Goal: Answer question/provide support: Share knowledge or assist other users

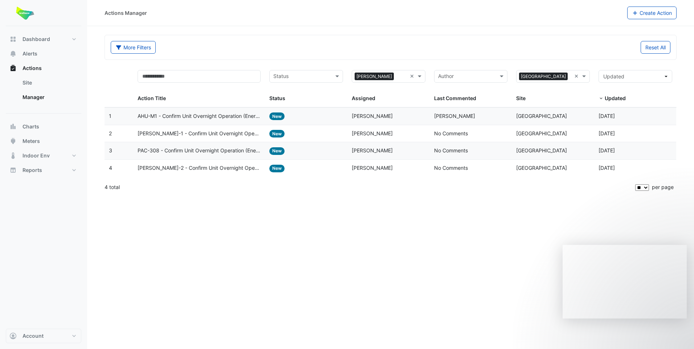
select select "**"
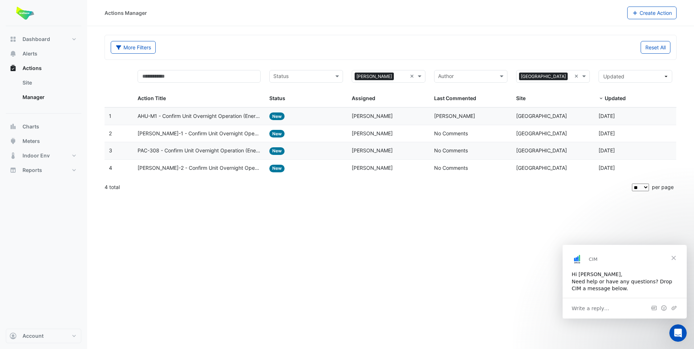
click at [218, 153] on span "PAC-308 - Confirm Unit Overnight Operation (Energy Waste)" at bounding box center [199, 151] width 123 height 8
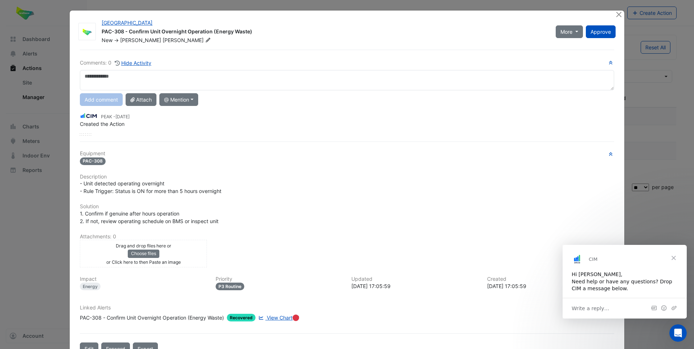
click at [674, 257] on span "Close" at bounding box center [674, 258] width 26 height 26
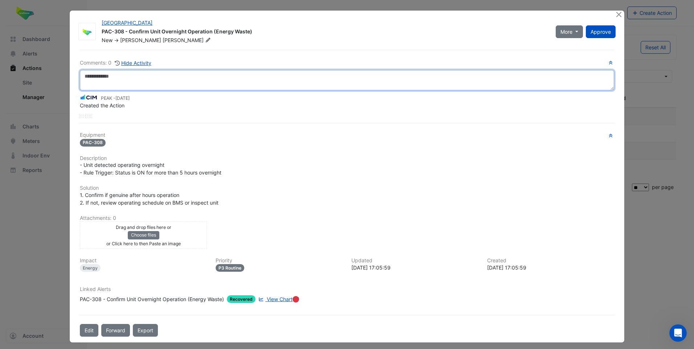
click at [103, 78] on textarea at bounding box center [347, 80] width 535 height 20
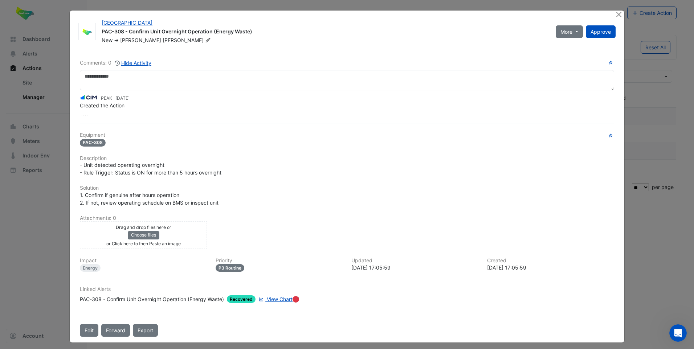
click at [355, 226] on div "Drag and drop files here or Choose files or Click here to then Paste an image u…" at bounding box center [347, 236] width 543 height 28
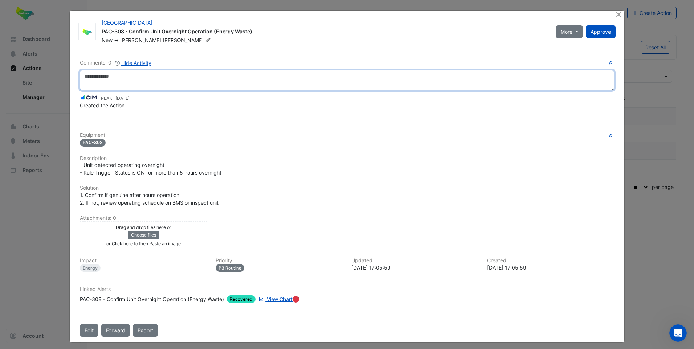
click at [89, 76] on textarea at bounding box center [347, 80] width 535 height 20
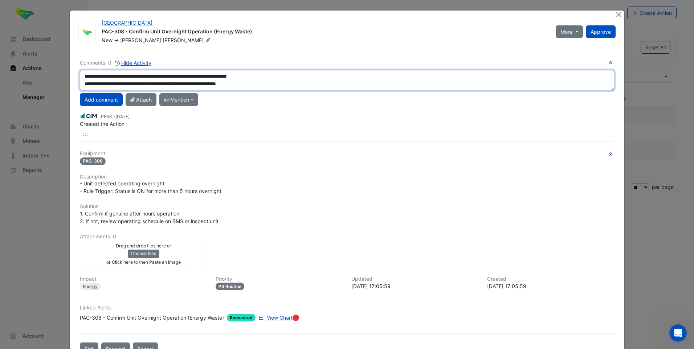
type textarea "**********"
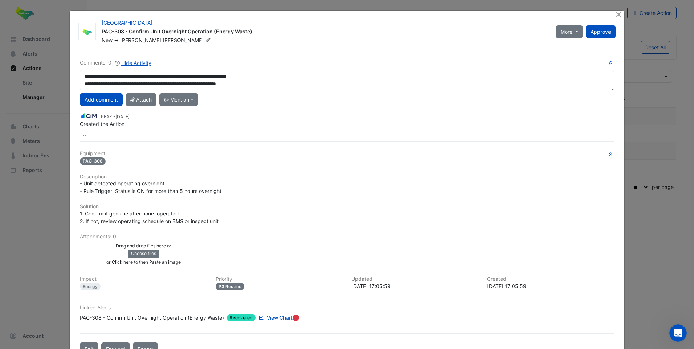
click at [97, 96] on button "Add comment" at bounding box center [101, 99] width 43 height 13
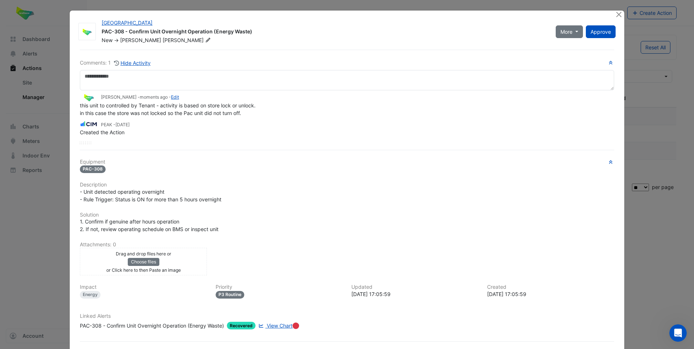
click at [612, 13] on div "[GEOGRAPHIC_DATA] PAC-308 - Confirm Unit Overnight Operation (Energy Waste) New…" at bounding box center [347, 190] width 555 height 359
click at [619, 13] on button "Close" at bounding box center [620, 15] width 8 height 8
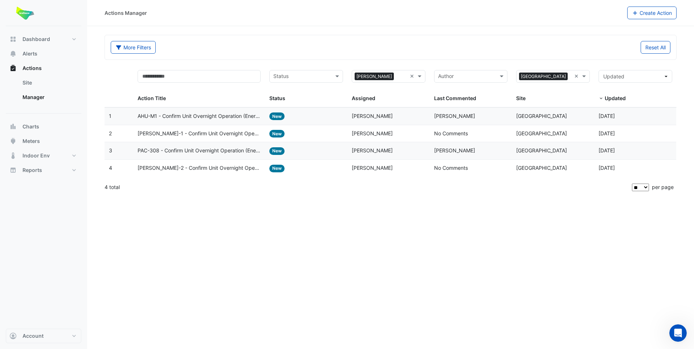
click at [298, 253] on div "Actions Manager Create Action More Filters Reset All Status Assigned × [PERSON_…" at bounding box center [390, 174] width 607 height 349
click at [184, 168] on span "[PERSON_NAME]-2 - Confirm Unit Overnight Operation (Energy Waste)" at bounding box center [199, 168] width 123 height 8
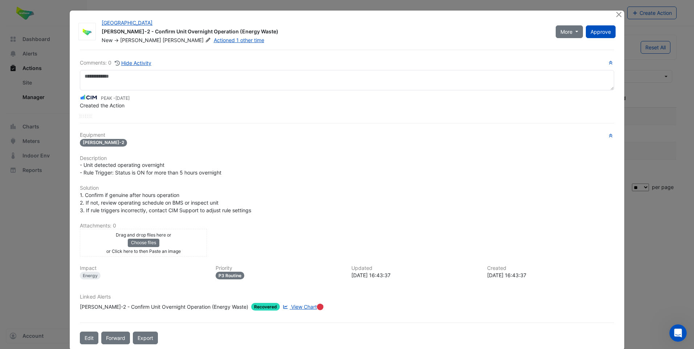
click at [332, 189] on h6 "Solution" at bounding box center [347, 188] width 535 height 6
click at [616, 15] on button "Close" at bounding box center [620, 15] width 8 height 8
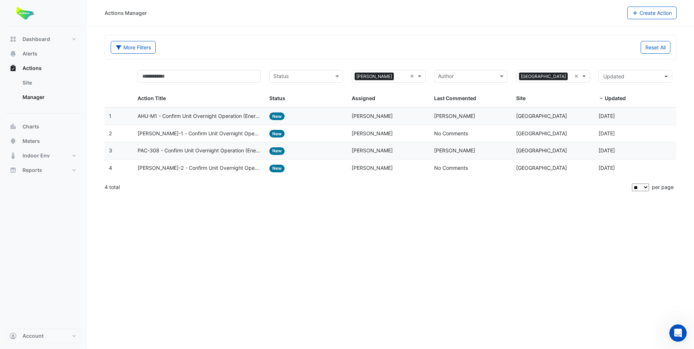
click at [189, 118] on span "AHU-M1 - Confirm Unit Overnight Operation (Energy Waste)" at bounding box center [199, 116] width 123 height 8
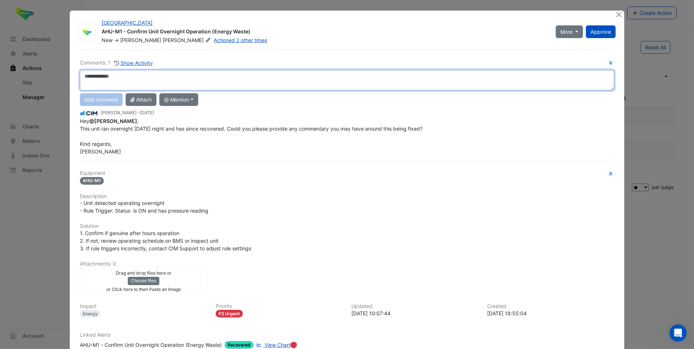
click at [118, 81] on textarea at bounding box center [347, 80] width 535 height 20
drag, startPoint x: 137, startPoint y: 79, endPoint x: 60, endPoint y: 80, distance: 77.0
click at [60, 80] on ngb-modal-window "[GEOGRAPHIC_DATA] AHU-M1 - Confirm Unit Overnight Operation (Energy Waste) New …" at bounding box center [347, 174] width 694 height 349
type textarea "**********"
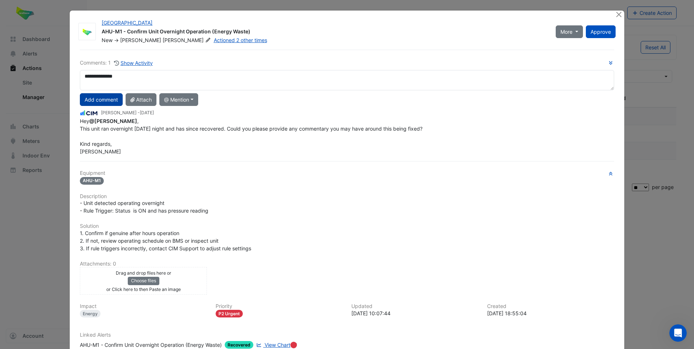
click at [105, 100] on button "Add comment" at bounding box center [101, 99] width 43 height 13
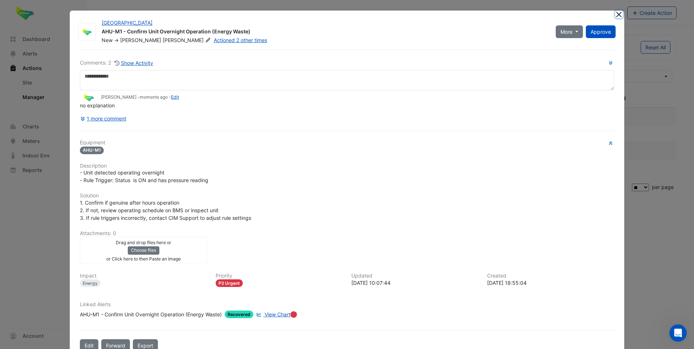
click at [618, 14] on button "Close" at bounding box center [620, 15] width 8 height 8
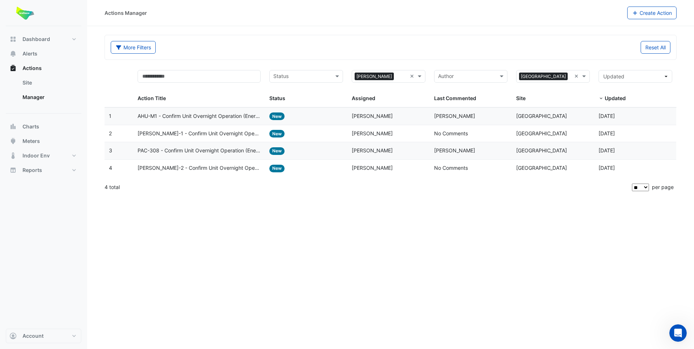
click at [163, 134] on span "[PERSON_NAME]-1 - Confirm Unit Overnight Operation (Energy Waste)" at bounding box center [199, 134] width 123 height 8
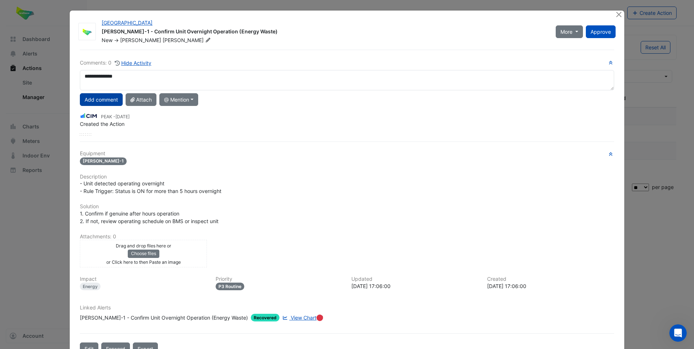
type textarea "**********"
click at [103, 101] on button "Add comment" at bounding box center [101, 99] width 43 height 13
click at [617, 15] on button "Close" at bounding box center [620, 15] width 8 height 8
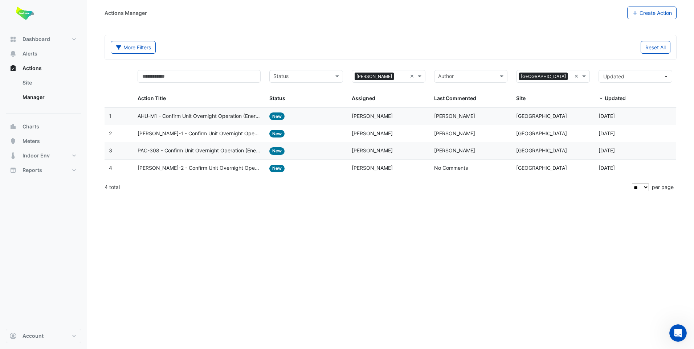
click at [191, 170] on span "[PERSON_NAME]-2 - Confirm Unit Overnight Operation (Energy Waste)" at bounding box center [199, 168] width 123 height 8
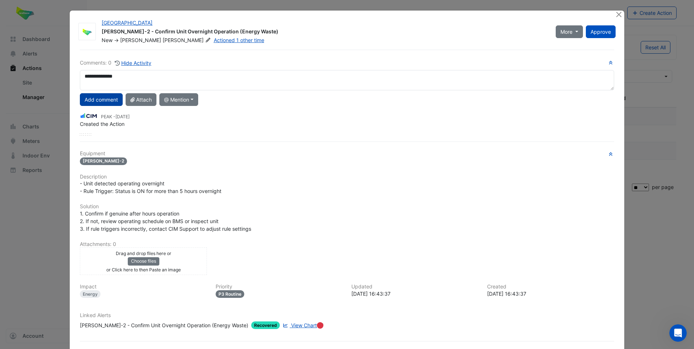
type textarea "**********"
click at [109, 99] on button "Add comment" at bounding box center [101, 99] width 43 height 13
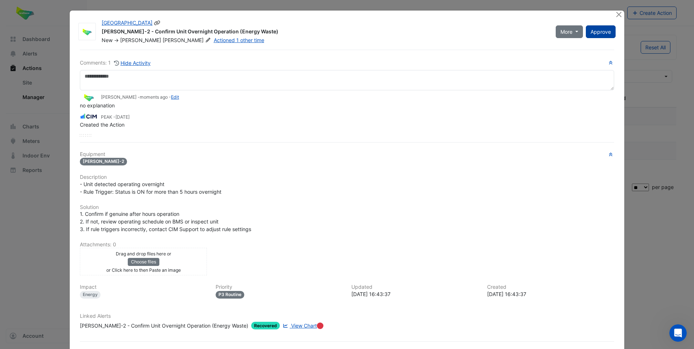
click at [599, 32] on span "Approve" at bounding box center [601, 32] width 20 height 6
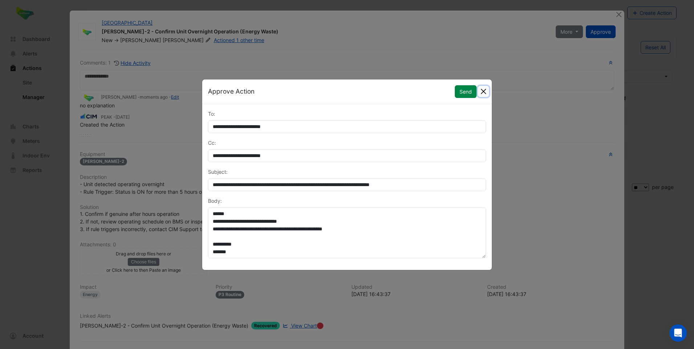
click at [486, 90] on button "Close" at bounding box center [483, 91] width 11 height 11
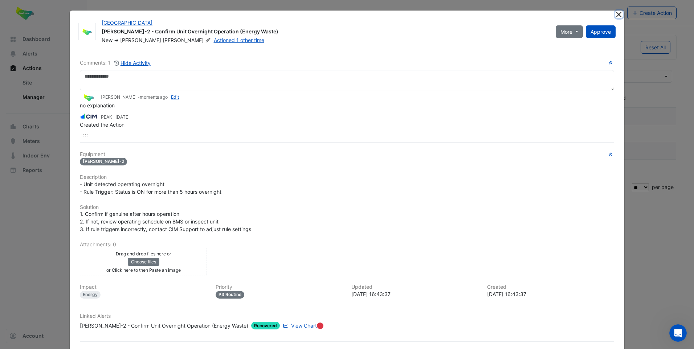
click at [617, 13] on button "Close" at bounding box center [620, 15] width 8 height 8
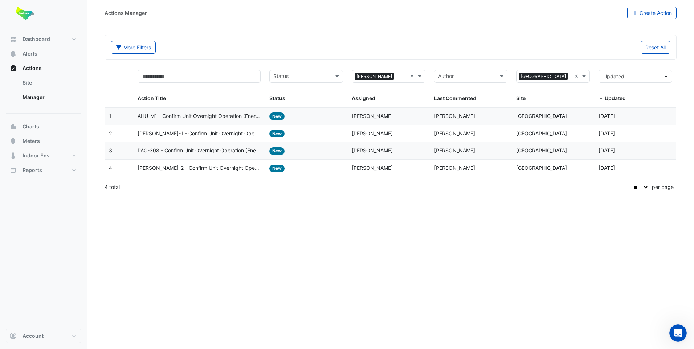
click at [447, 214] on div "Actions Manager Create Action More Filters Reset All Status Assigned × [PERSON_…" at bounding box center [390, 174] width 607 height 349
click at [205, 115] on span "AHU-M1 - Confirm Unit Overnight Operation (Energy Waste)" at bounding box center [199, 116] width 123 height 8
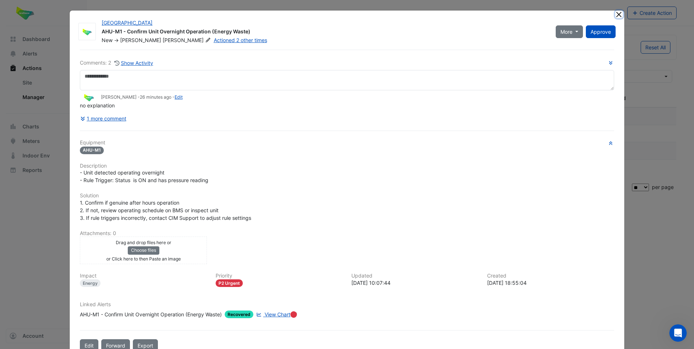
click at [616, 14] on button "Close" at bounding box center [620, 15] width 8 height 8
